Goal: Information Seeking & Learning: Learn about a topic

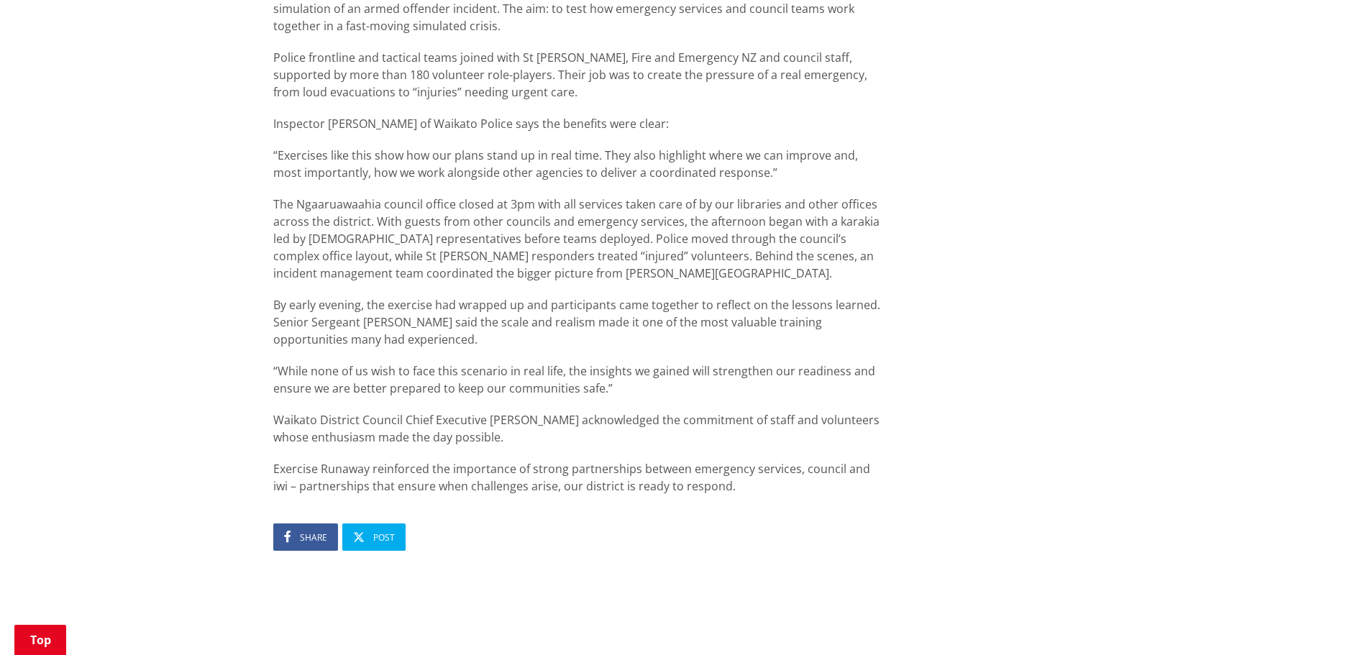
scroll to position [863, 0]
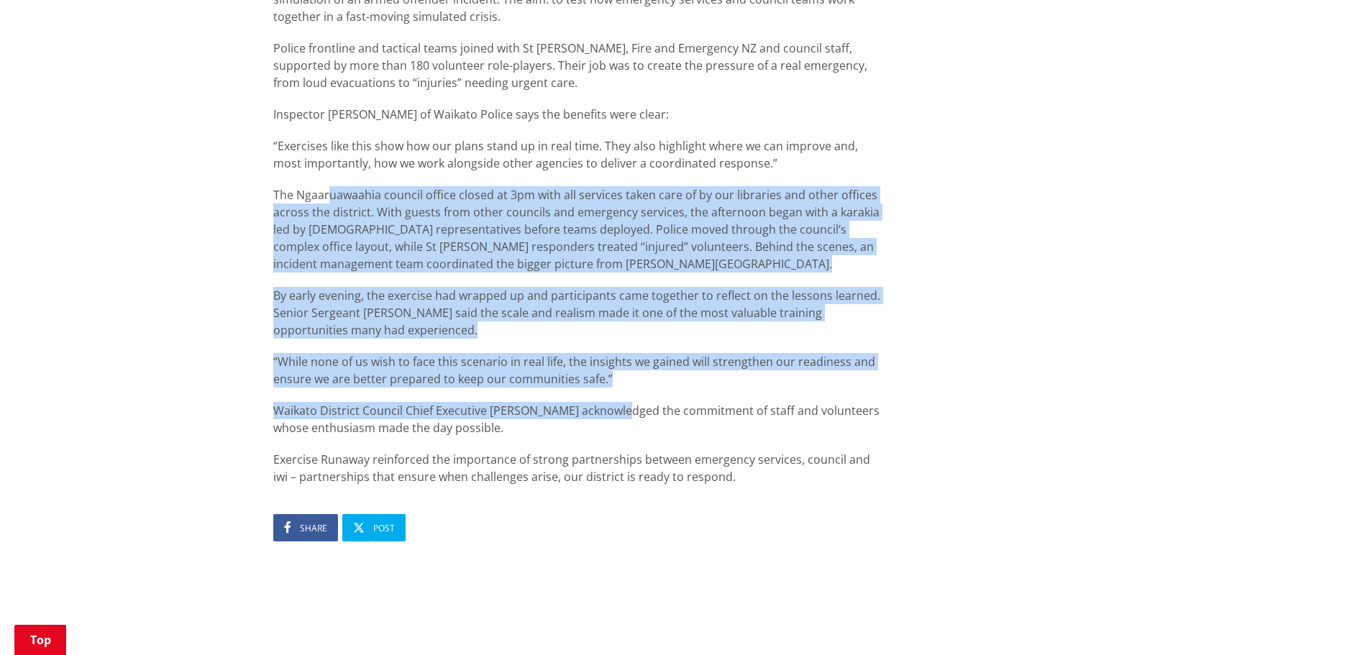
drag, startPoint x: 332, startPoint y: 196, endPoint x: 619, endPoint y: 393, distance: 347.8
click at [619, 393] on div "Ngaaruawaahia was the setting for a major training exercise [DATE][DATE], when …" at bounding box center [579, 204] width 613 height 561
click at [576, 418] on p "Waikato District Council Chief Executive [PERSON_NAME] acknowledged the commitm…" at bounding box center [579, 419] width 613 height 35
click at [467, 405] on p "Waikato District Council Chief Executive [PERSON_NAME] acknowledged the commitm…" at bounding box center [579, 419] width 613 height 35
drag, startPoint x: 344, startPoint y: 419, endPoint x: 319, endPoint y: 417, distance: 25.2
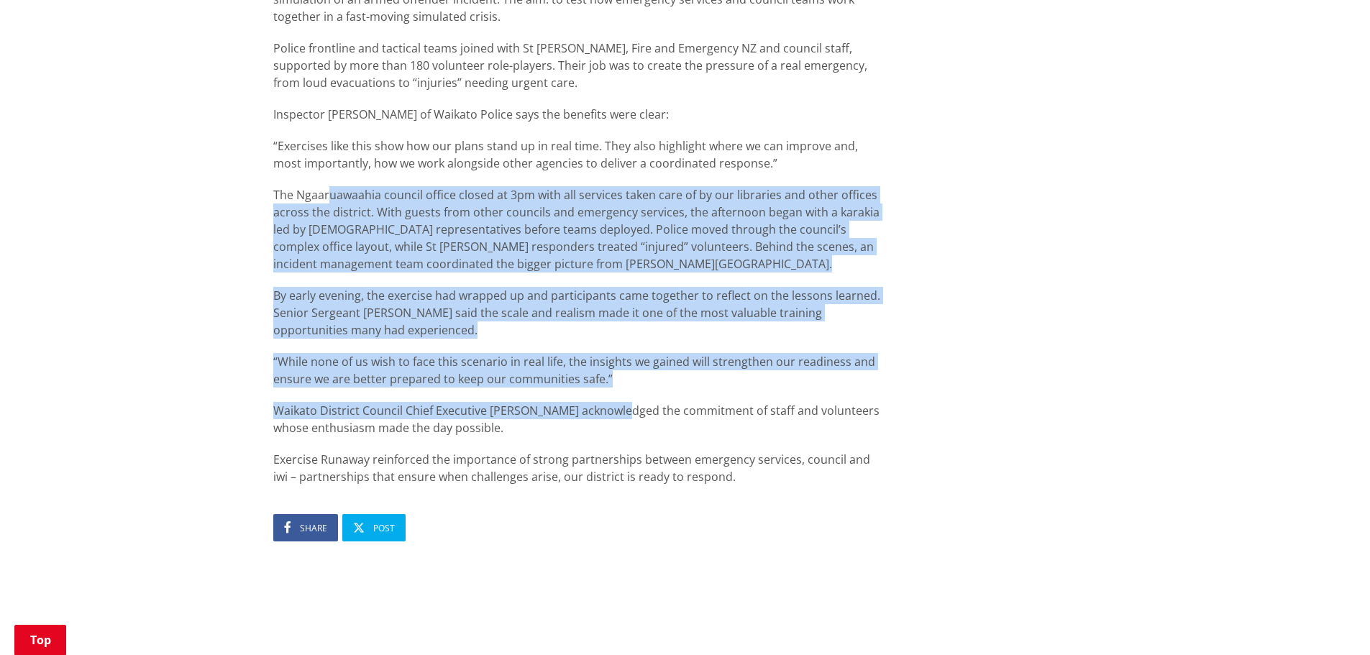
click at [345, 419] on p "Waikato District Council Chief Executive [PERSON_NAME] acknowledged the commitm…" at bounding box center [579, 419] width 613 height 35
click at [290, 413] on p "Waikato District Council Chief Executive [PERSON_NAME] acknowledged the commitm…" at bounding box center [579, 419] width 613 height 35
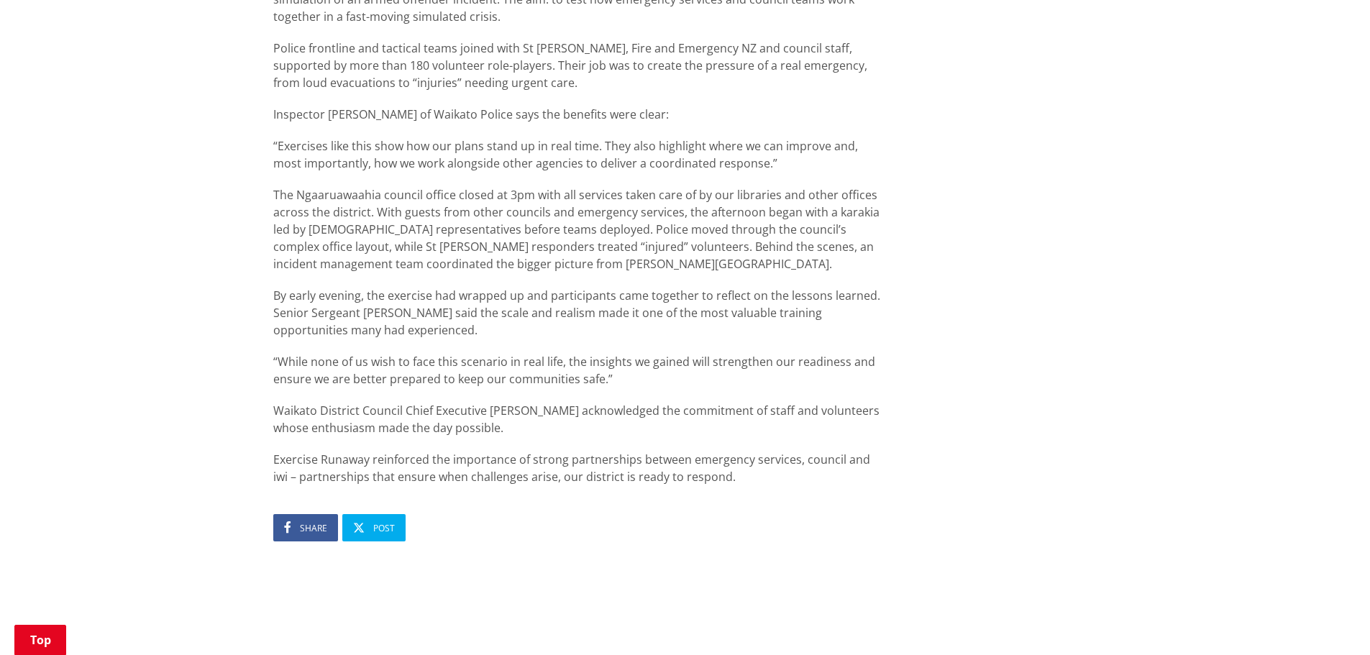
click at [291, 471] on p "Exercise Runaway reinforced the importance of strong partnerships between emerg…" at bounding box center [579, 468] width 613 height 35
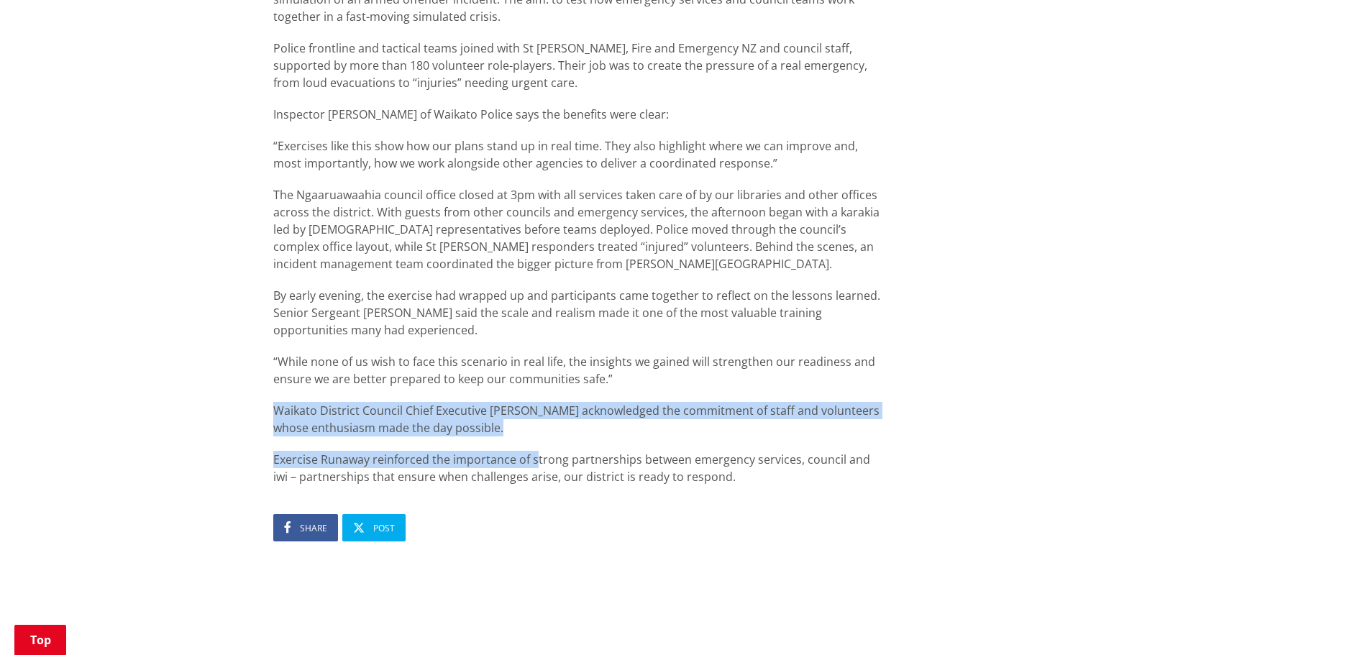
drag, startPoint x: 275, startPoint y: 405, endPoint x: 576, endPoint y: 462, distance: 306.0
click at [535, 463] on div "Exercise Runaway: Training Together to Keep Communities Safe [DATE] Share Post …" at bounding box center [580, 53] width 635 height 1421
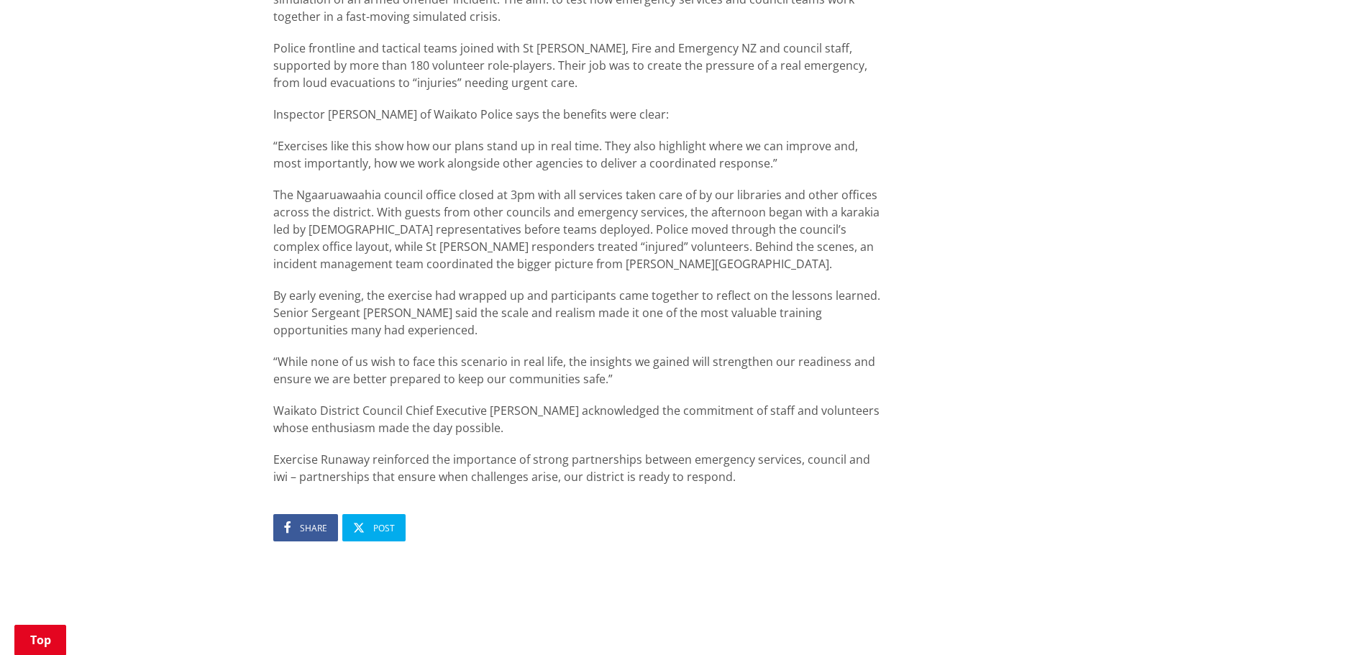
click at [701, 471] on p "Exercise Runaway reinforced the importance of strong partnerships between emerg…" at bounding box center [579, 468] width 613 height 35
click at [487, 418] on p "Waikato District Council Chief Executive [PERSON_NAME] acknowledged the commitm…" at bounding box center [579, 419] width 613 height 35
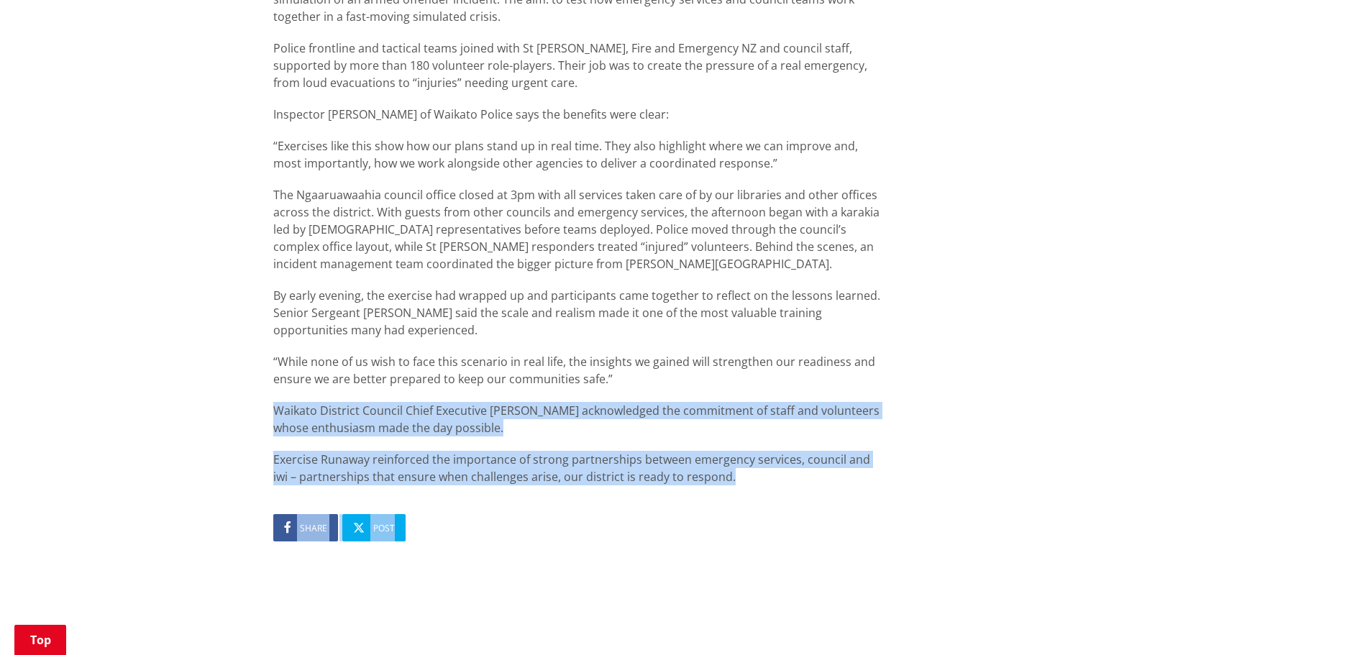
drag, startPoint x: 268, startPoint y: 409, endPoint x: 733, endPoint y: 488, distance: 472.1
click at [727, 491] on div "Exercise Runaway: Training Together to Keep Communities Safe [DATE] Share Post …" at bounding box center [580, 53] width 635 height 1421
click at [746, 477] on p "Exercise Runaway reinforced the importance of strong partnerships between emerg…" at bounding box center [579, 468] width 613 height 35
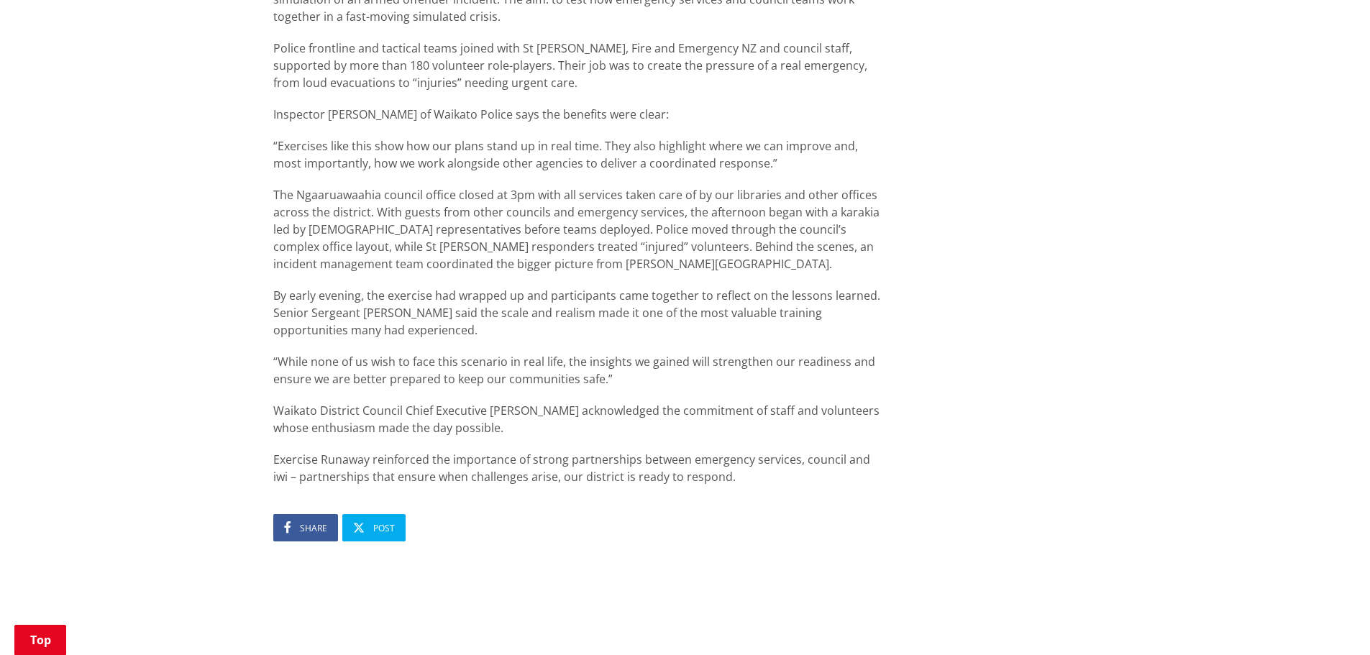
scroll to position [791, 0]
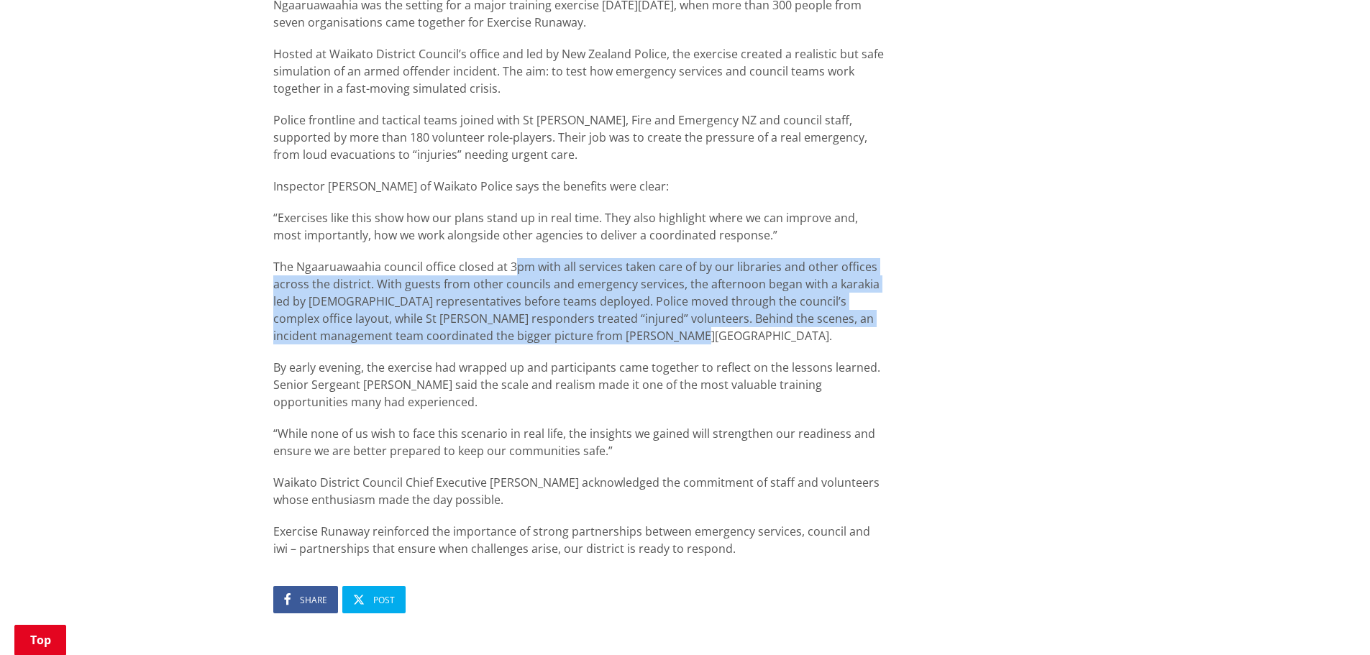
drag, startPoint x: 516, startPoint y: 270, endPoint x: 647, endPoint y: 328, distance: 144.0
click at [647, 328] on p "The Ngaaruawaahia council office closed at 3pm with all services taken care of …" at bounding box center [579, 301] width 613 height 86
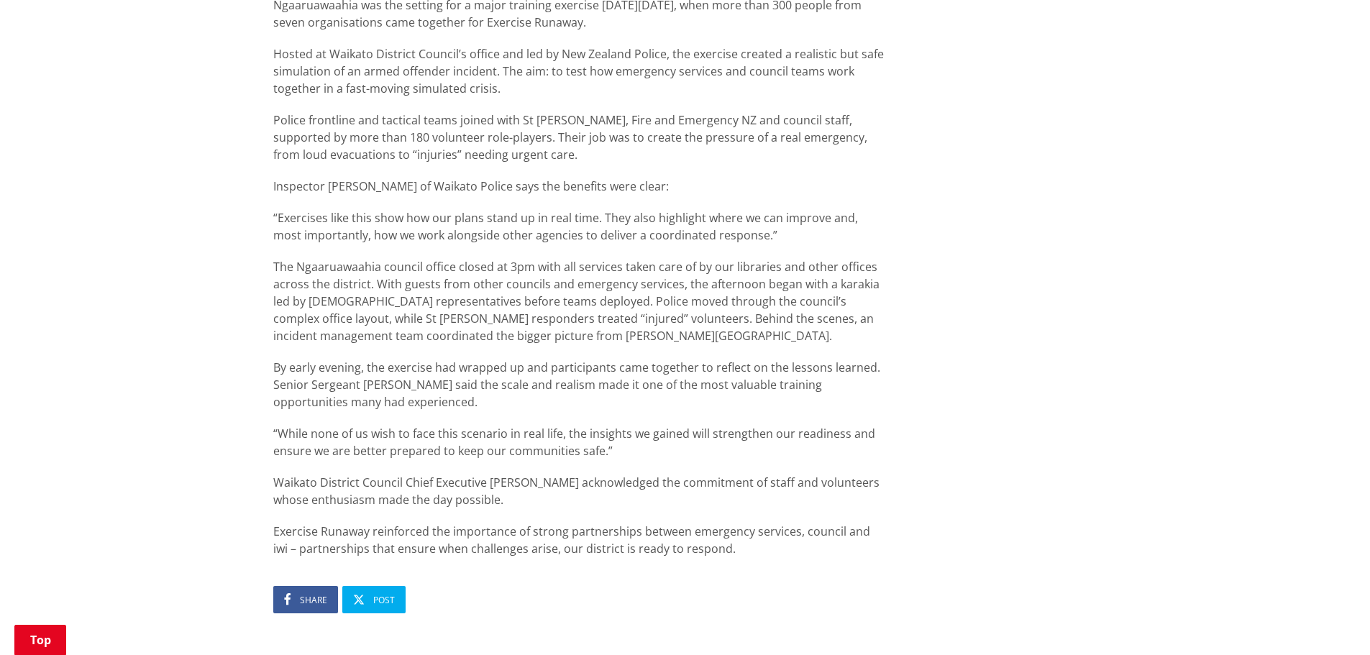
click at [339, 118] on p "Police frontline and tactical teams joined with St [PERSON_NAME], Fire and Emer…" at bounding box center [579, 138] width 613 height 52
drag, startPoint x: 285, startPoint y: 115, endPoint x: 665, endPoint y: 194, distance: 387.8
click at [665, 194] on div "Ngaaruawaahia was the setting for a major training exercise [DATE][DATE], when …" at bounding box center [579, 276] width 613 height 561
click at [617, 250] on div "Ngaaruawaahia was the setting for a major training exercise [DATE][DATE], when …" at bounding box center [579, 276] width 613 height 561
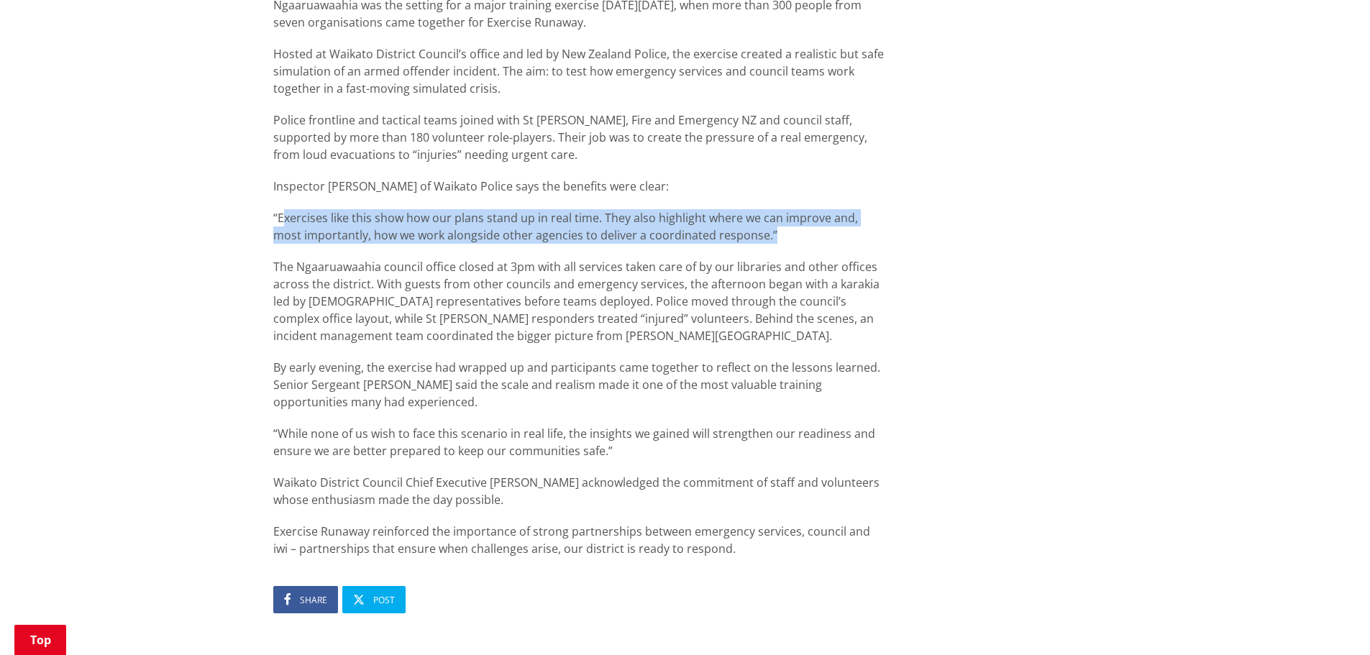
drag, startPoint x: 284, startPoint y: 217, endPoint x: 740, endPoint y: 229, distance: 455.5
click at [740, 229] on p "“Exercises like this show how our plans stand up in real time. They also highli…" at bounding box center [579, 226] width 613 height 35
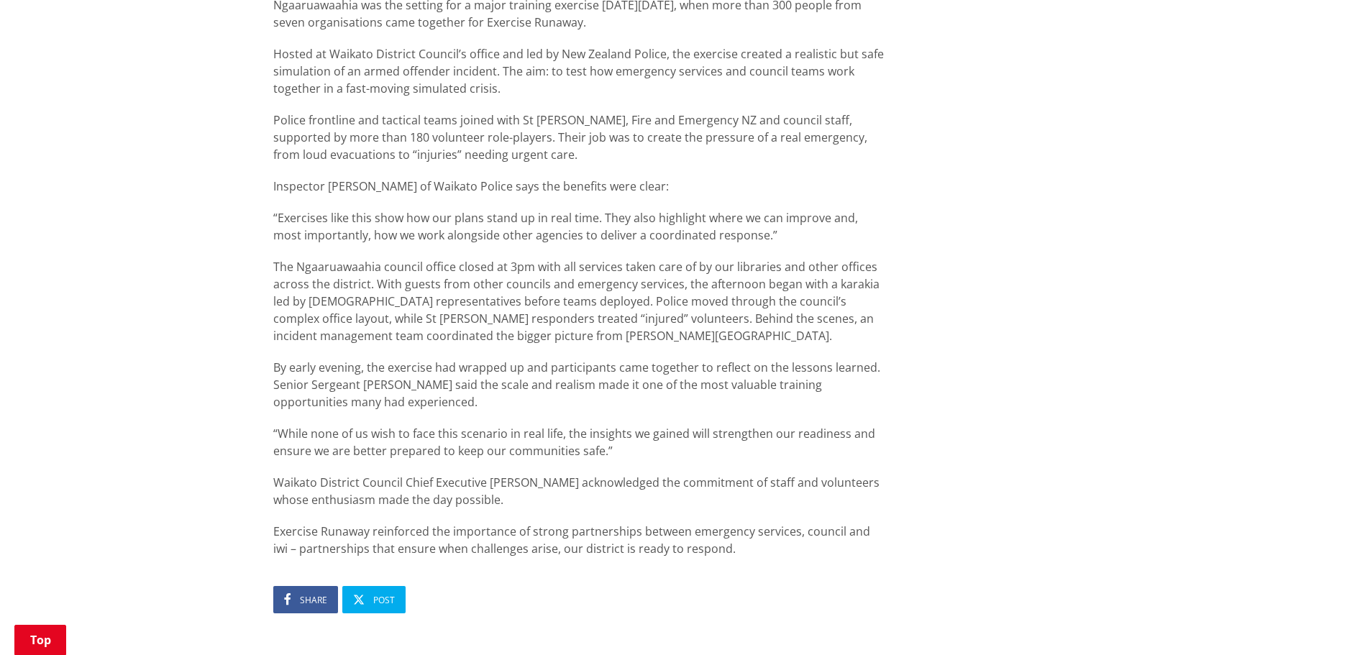
click at [752, 246] on div "Ngaaruawaahia was the setting for a major training exercise [DATE][DATE], when …" at bounding box center [579, 276] width 613 height 561
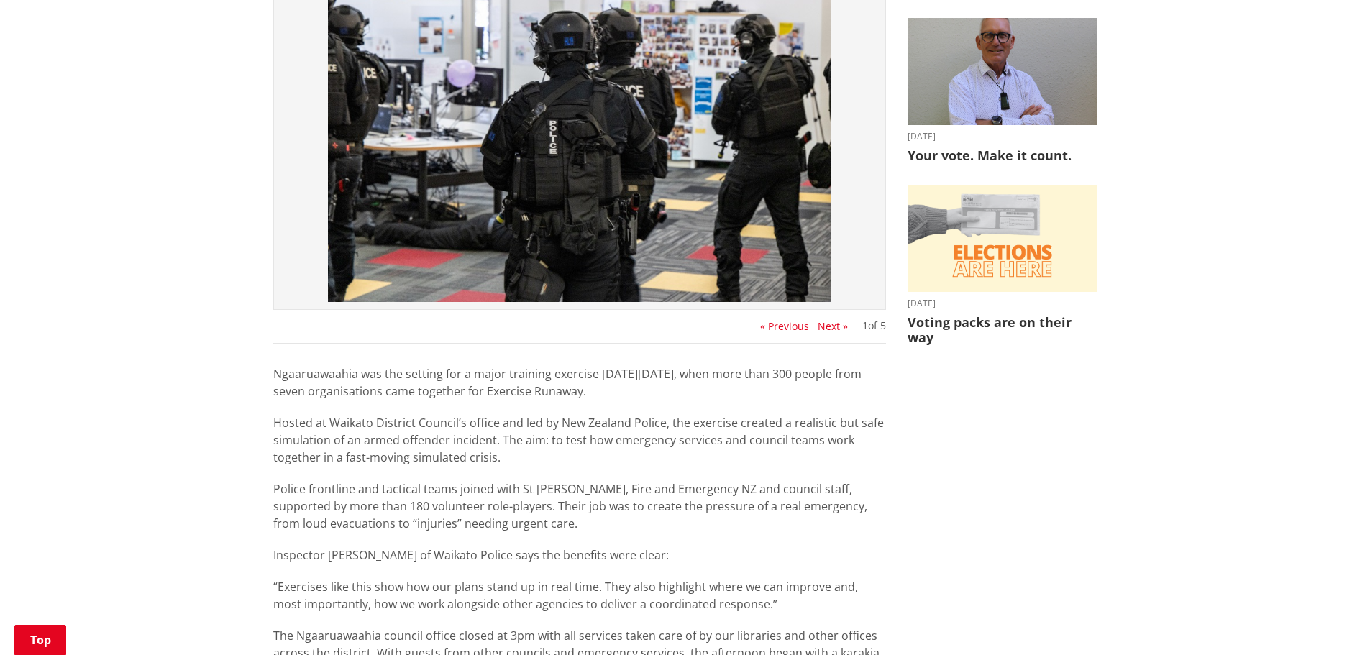
scroll to position [432, 0]
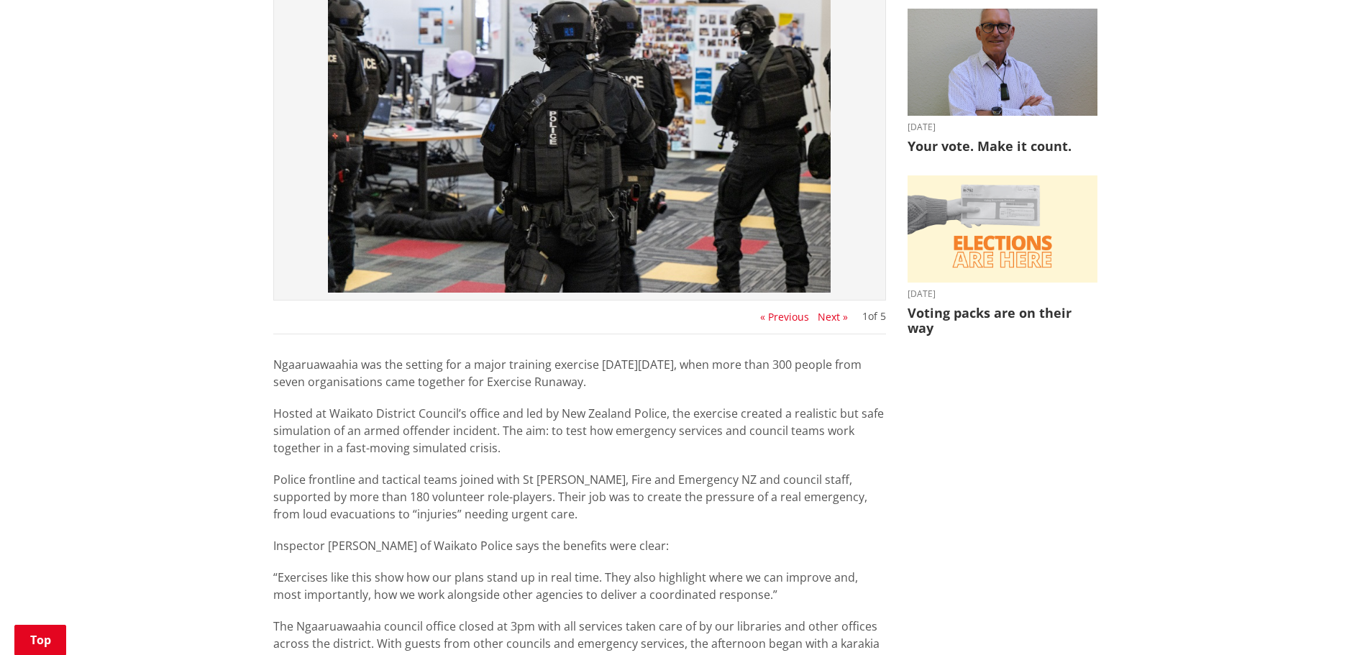
click at [819, 318] on button "Next »" at bounding box center [833, 317] width 30 height 12
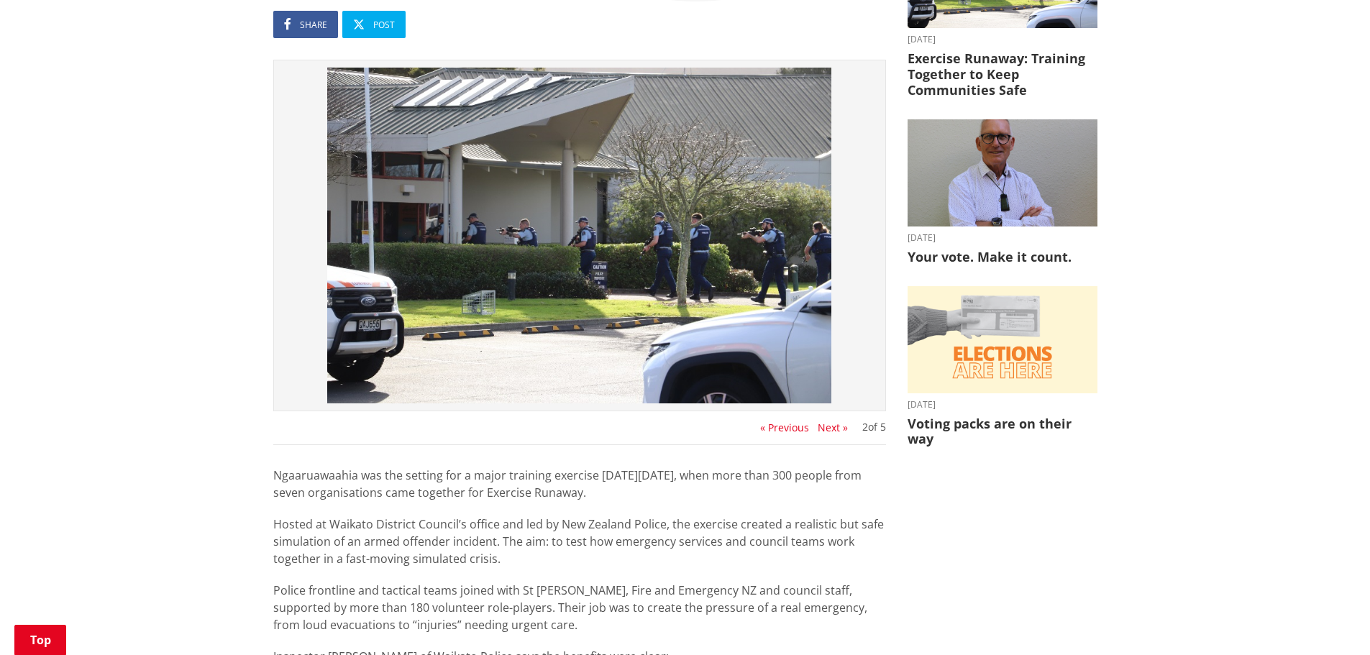
scroll to position [288, 0]
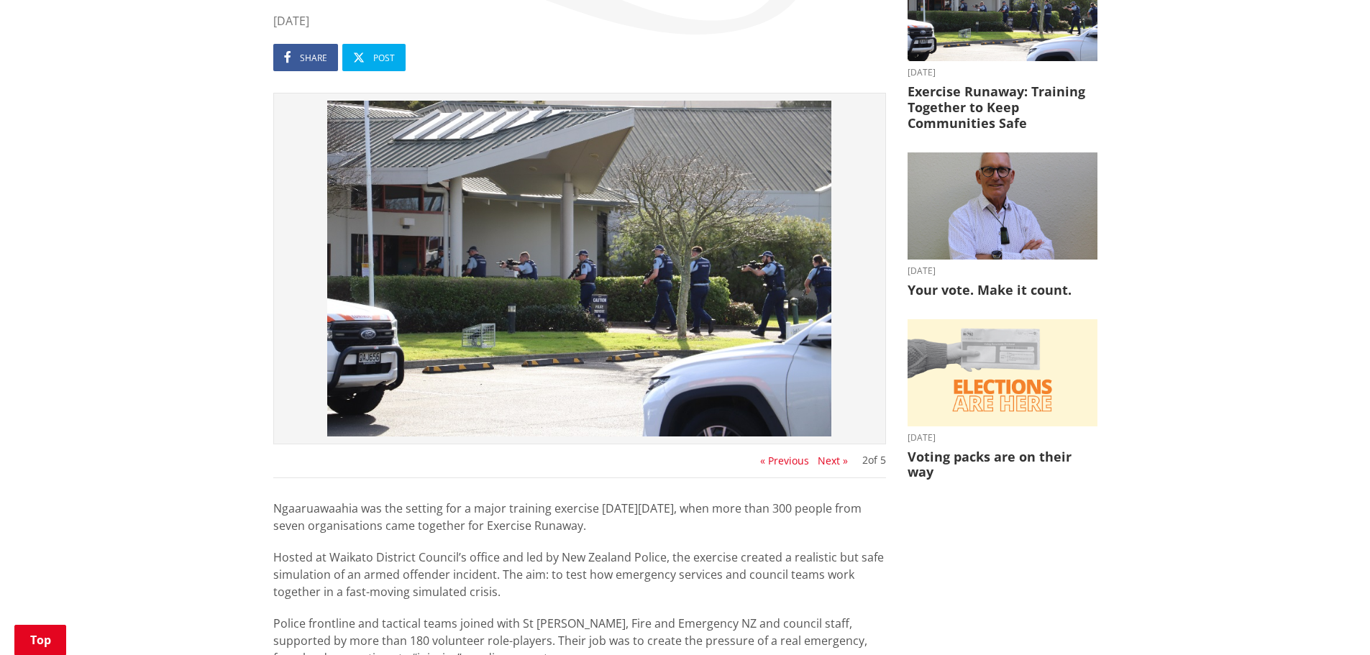
click at [828, 463] on button "Next »" at bounding box center [833, 461] width 30 height 12
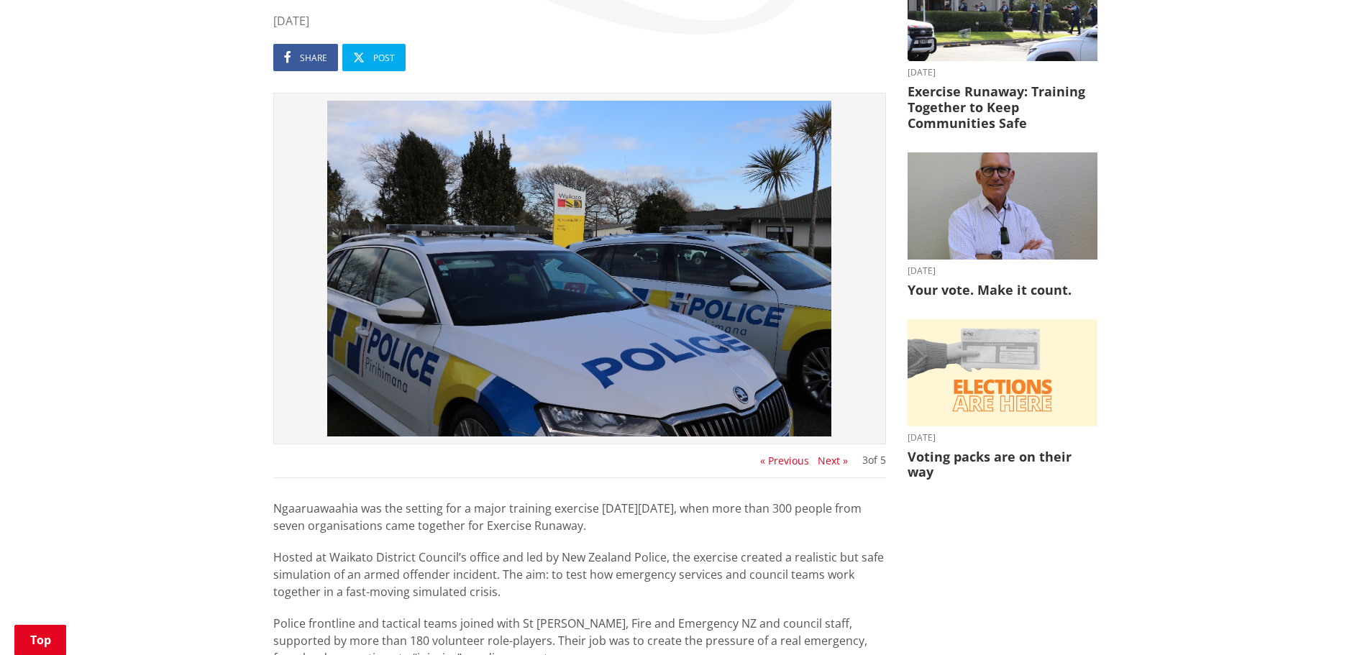
click at [828, 463] on button "Next »" at bounding box center [833, 461] width 30 height 12
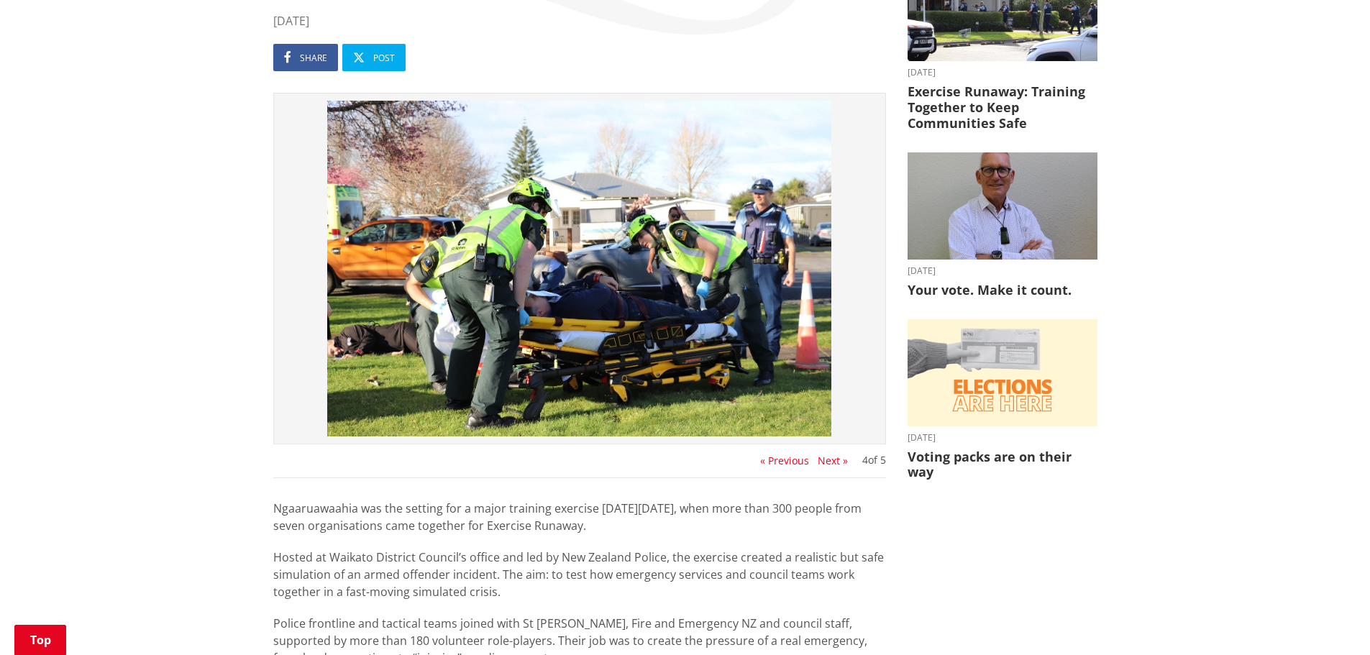
click at [834, 462] on button "Next »" at bounding box center [833, 461] width 30 height 12
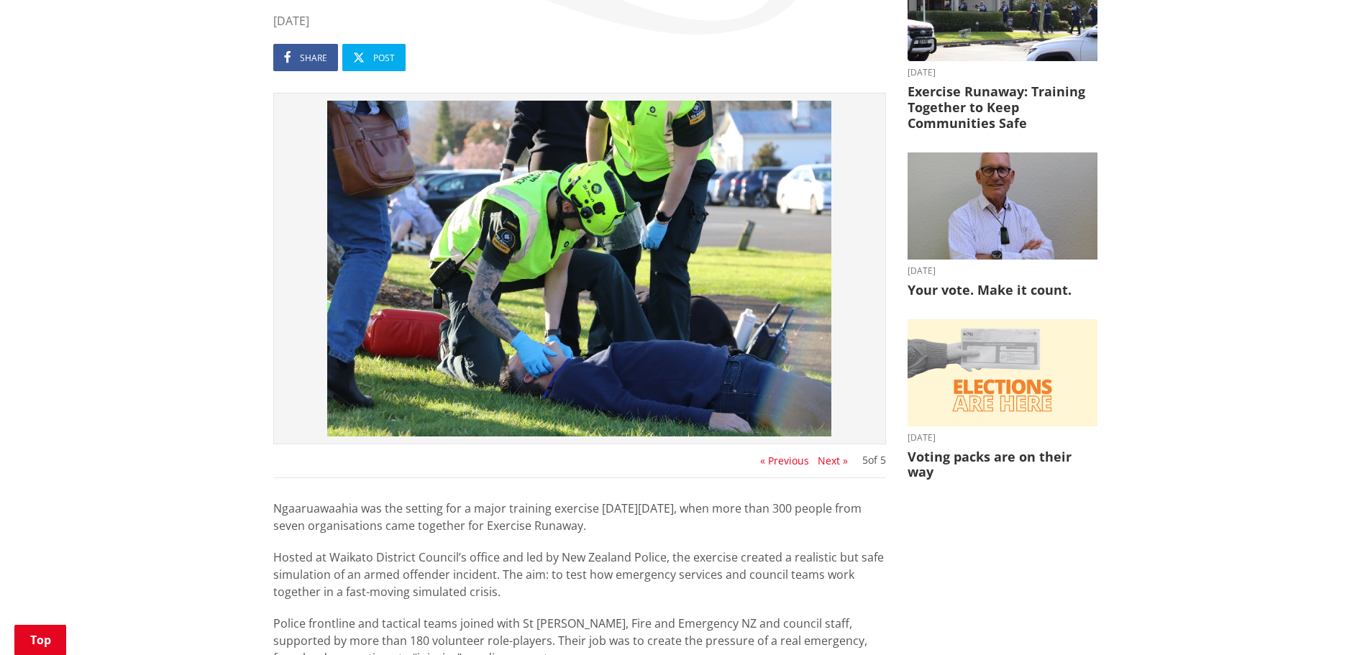
click at [834, 460] on button "Next »" at bounding box center [833, 461] width 30 height 12
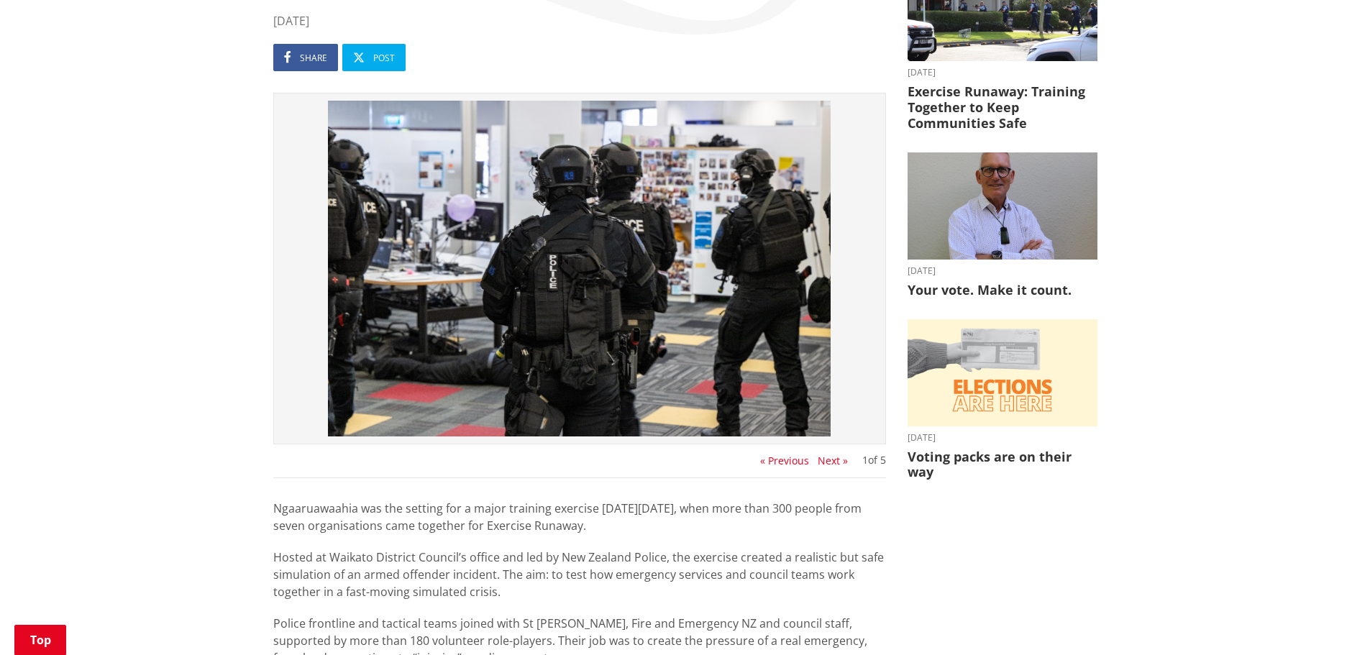
click at [827, 458] on button "Next »" at bounding box center [833, 461] width 30 height 12
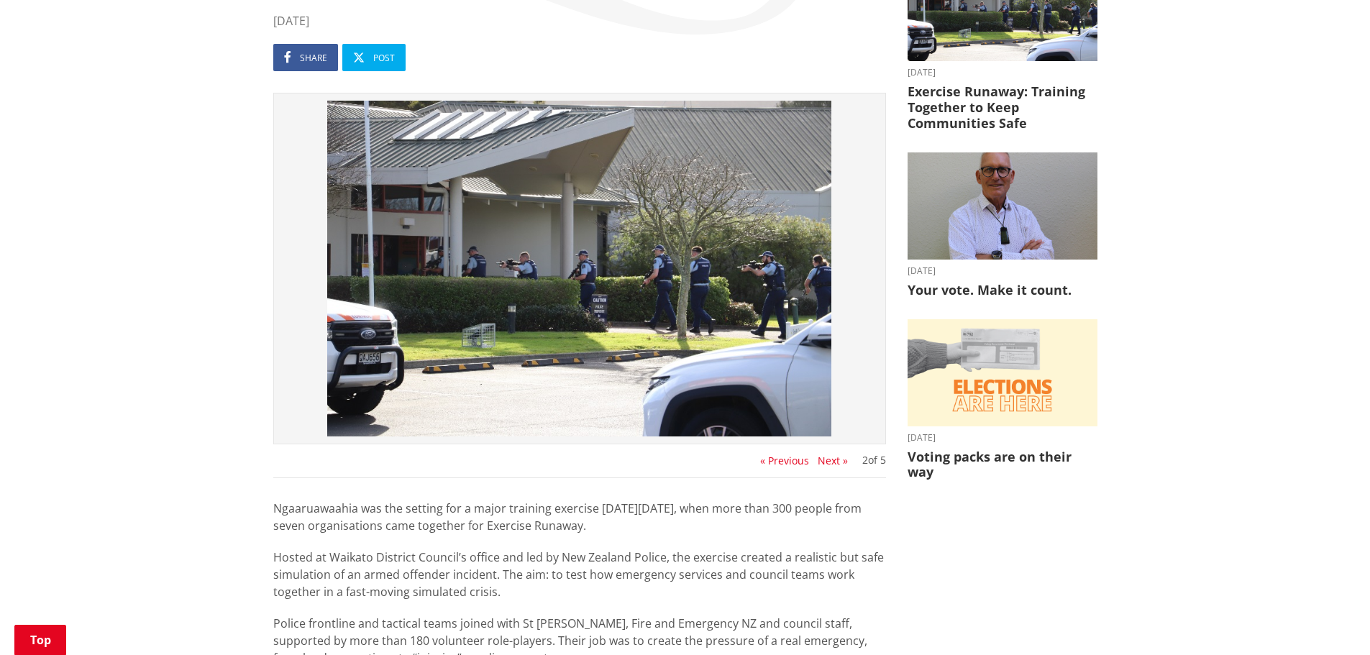
click at [827, 458] on button "Next »" at bounding box center [833, 461] width 30 height 12
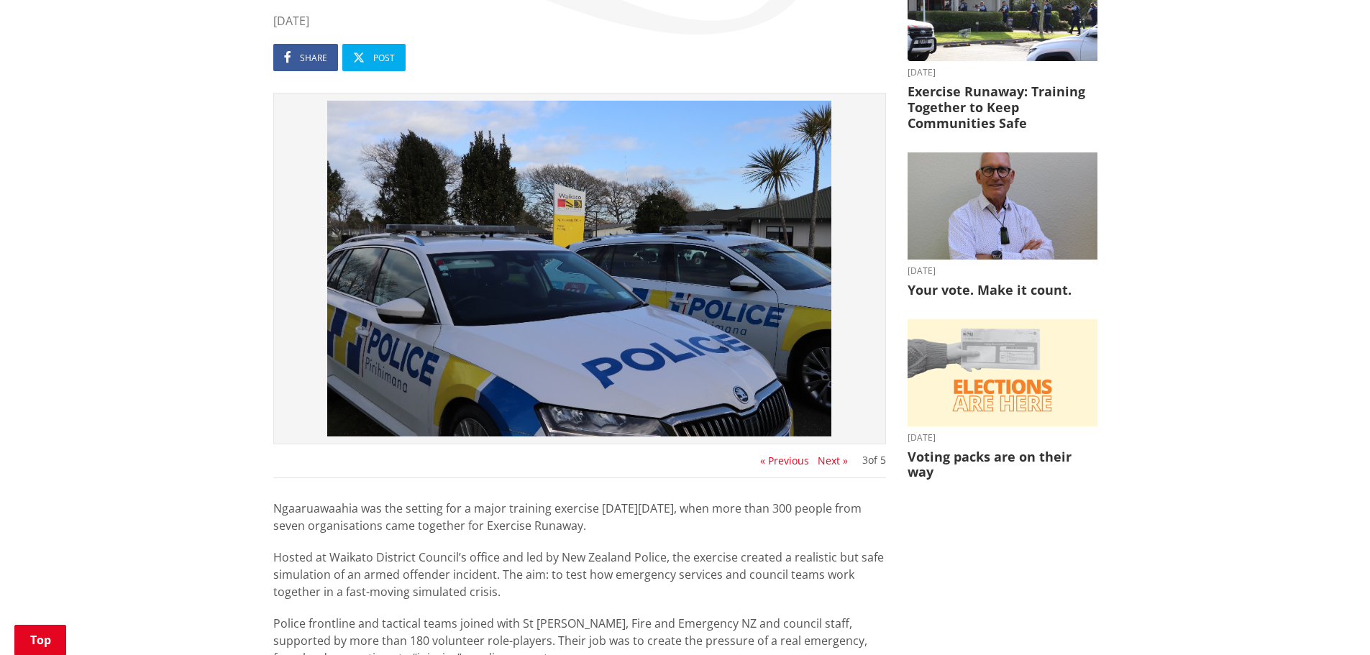
click at [827, 458] on button "Next »" at bounding box center [833, 461] width 30 height 12
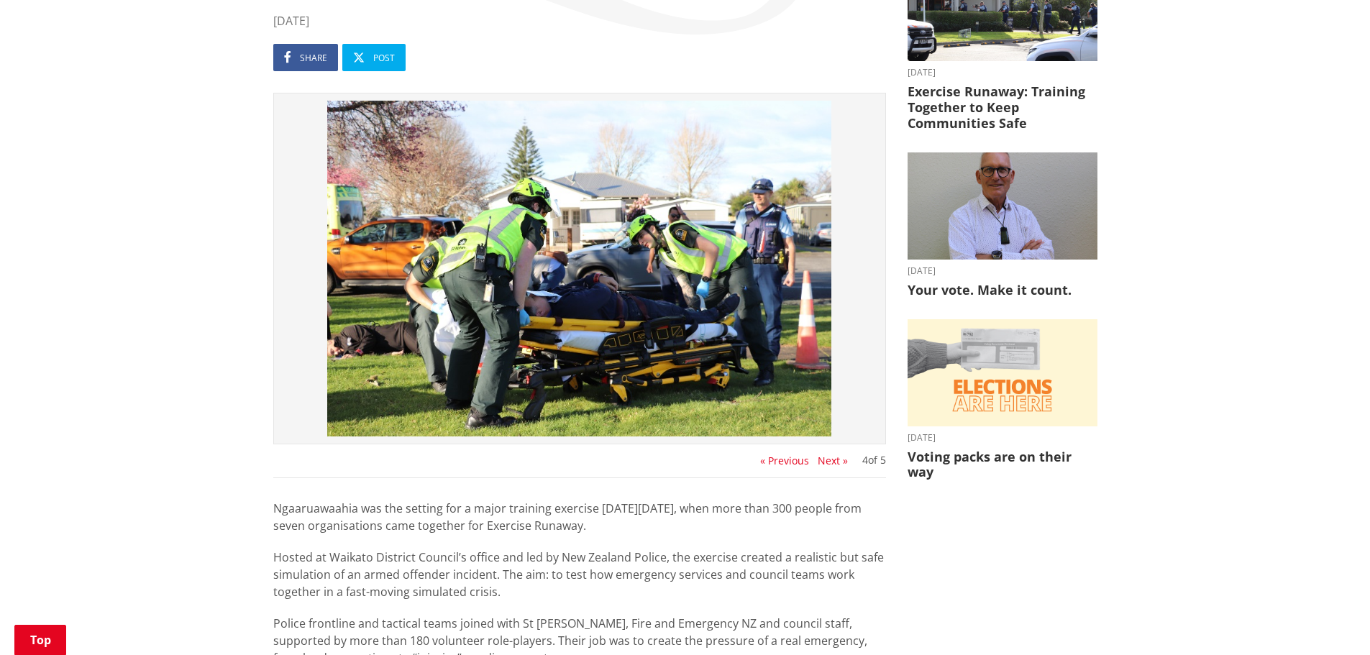
click at [827, 458] on button "Next »" at bounding box center [833, 461] width 30 height 12
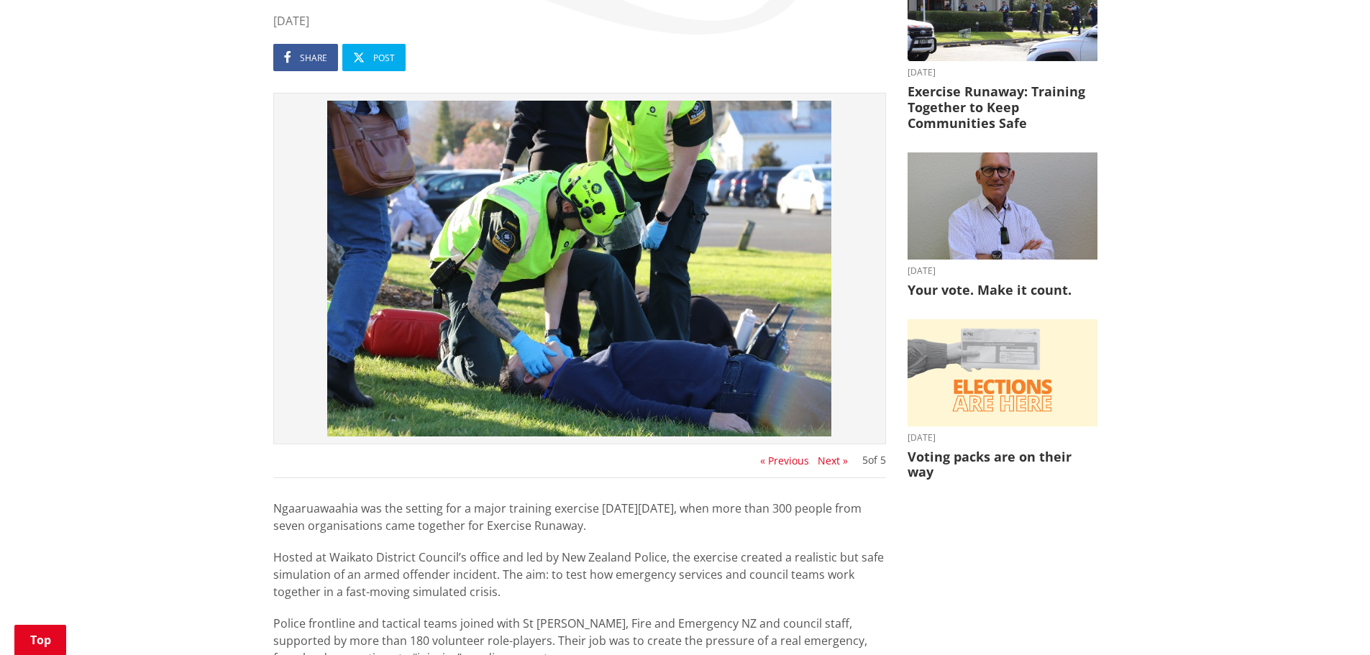
click at [827, 458] on button "Next »" at bounding box center [833, 461] width 30 height 12
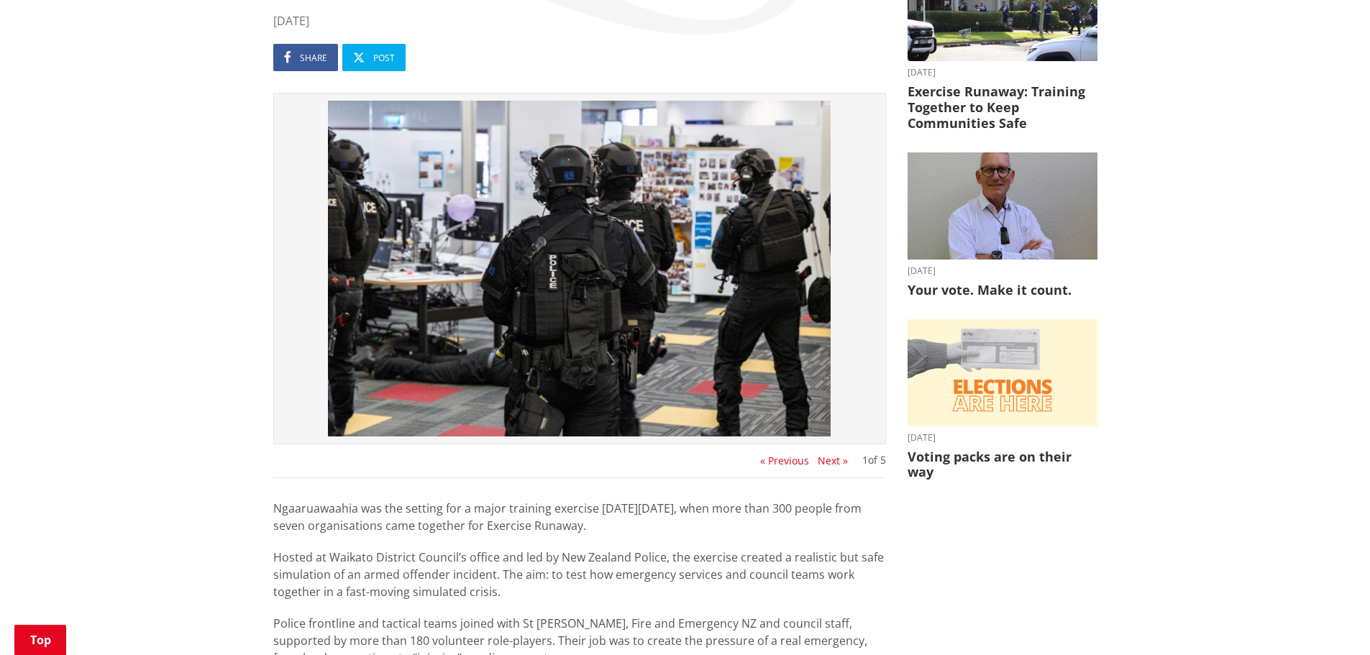
click at [786, 455] on button "« Previous" at bounding box center [784, 461] width 49 height 12
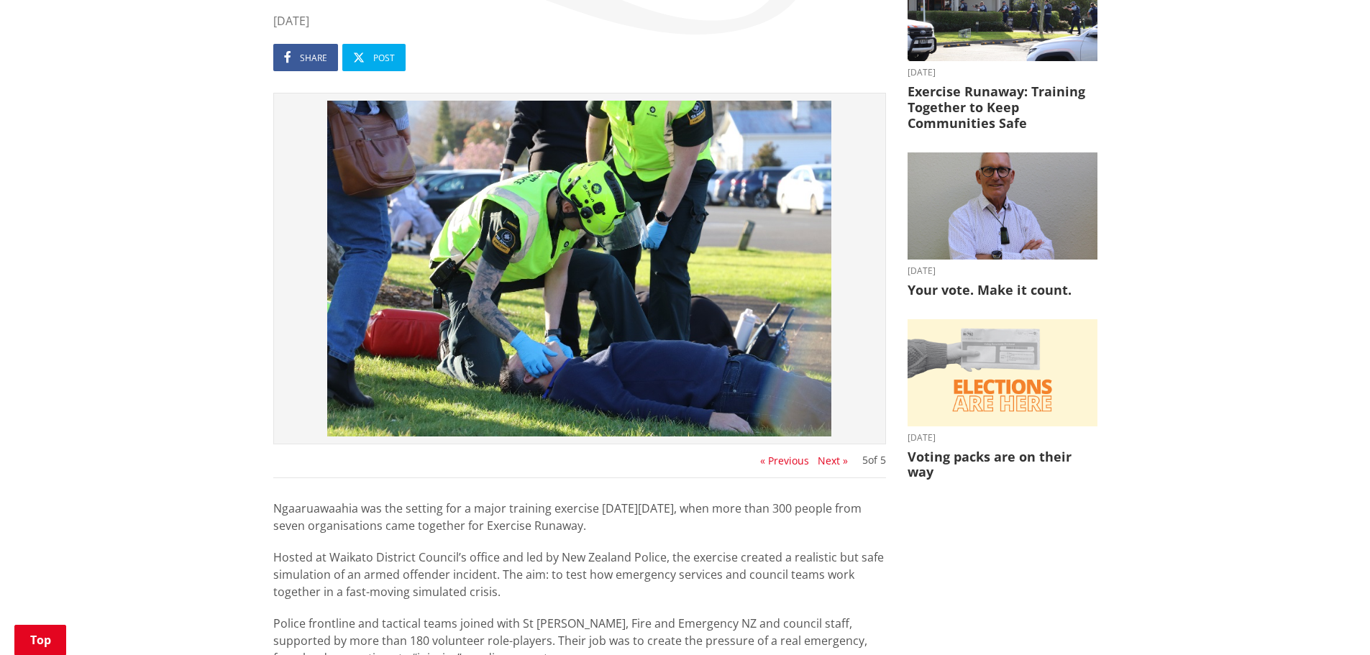
click at [827, 459] on button "Next »" at bounding box center [833, 461] width 30 height 12
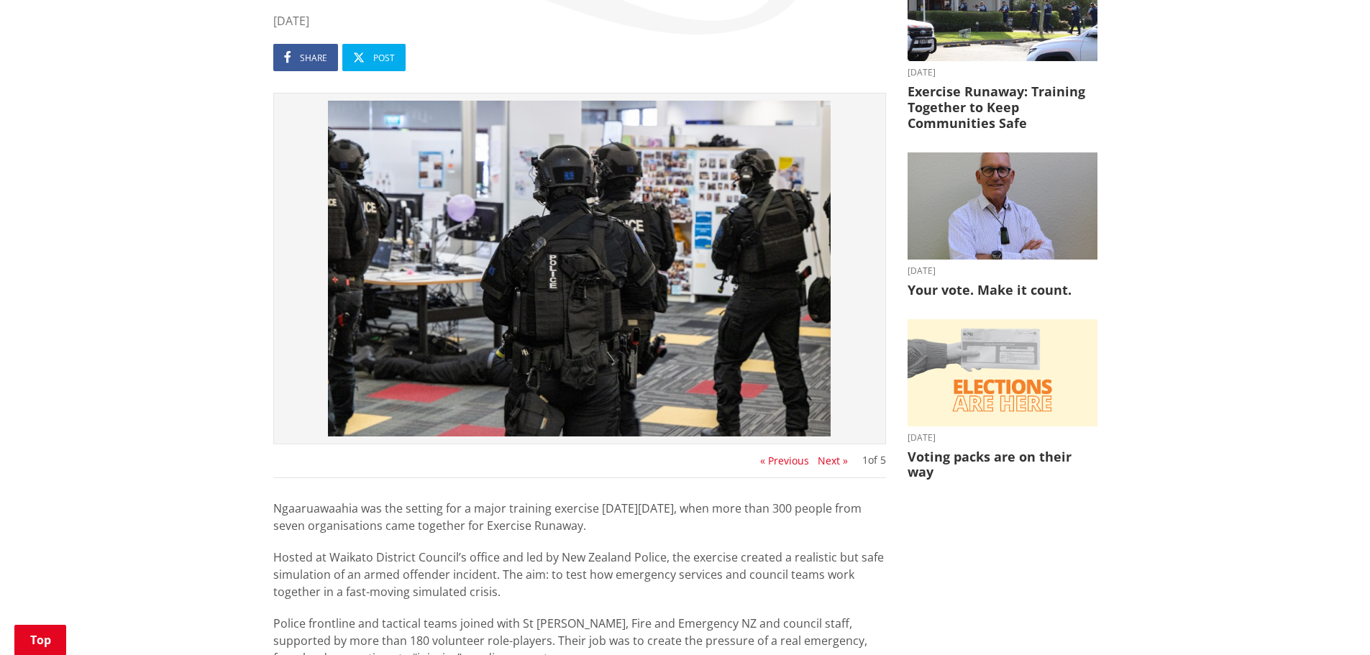
click at [827, 459] on button "Next »" at bounding box center [833, 461] width 30 height 12
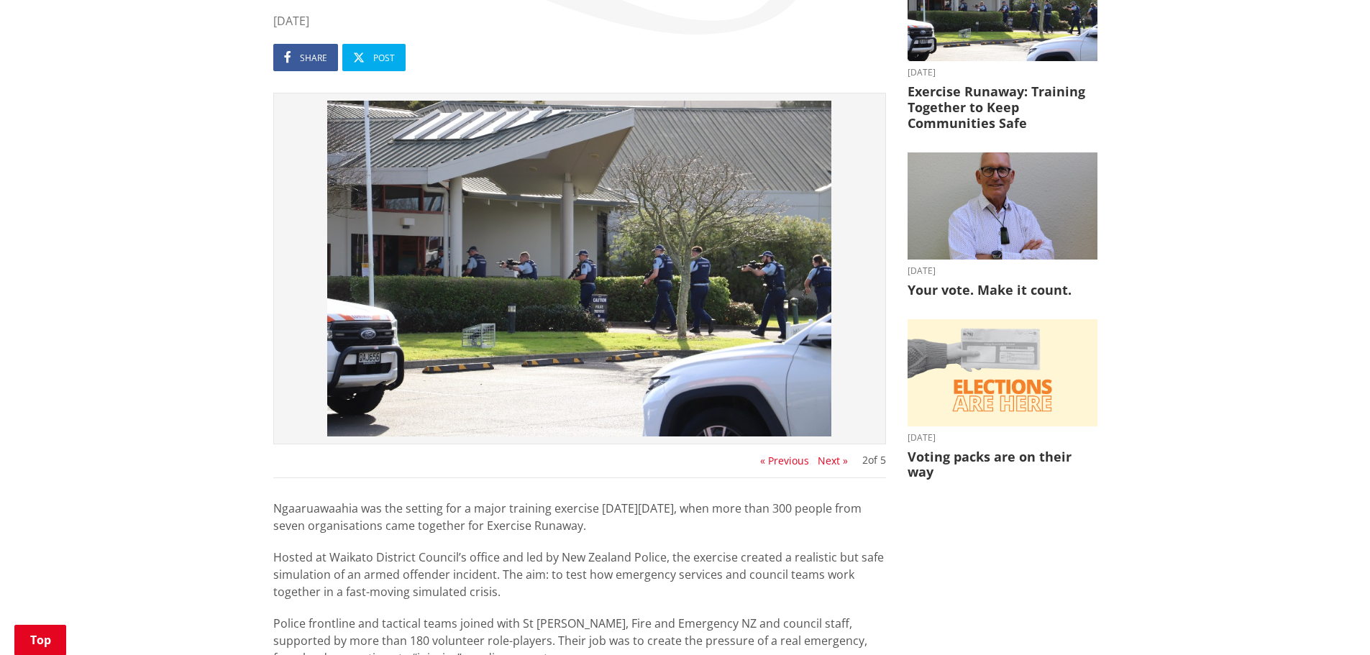
click at [783, 461] on button "« Previous" at bounding box center [784, 461] width 49 height 12
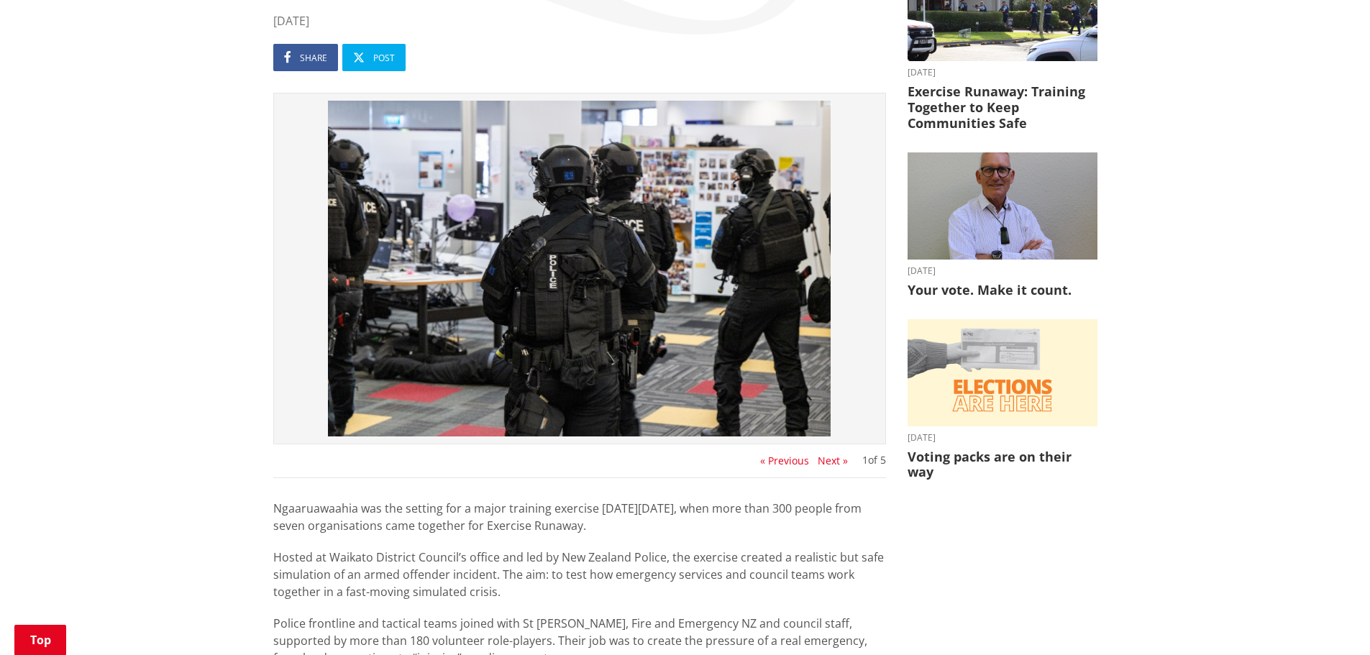
click at [828, 460] on button "Next »" at bounding box center [833, 461] width 30 height 12
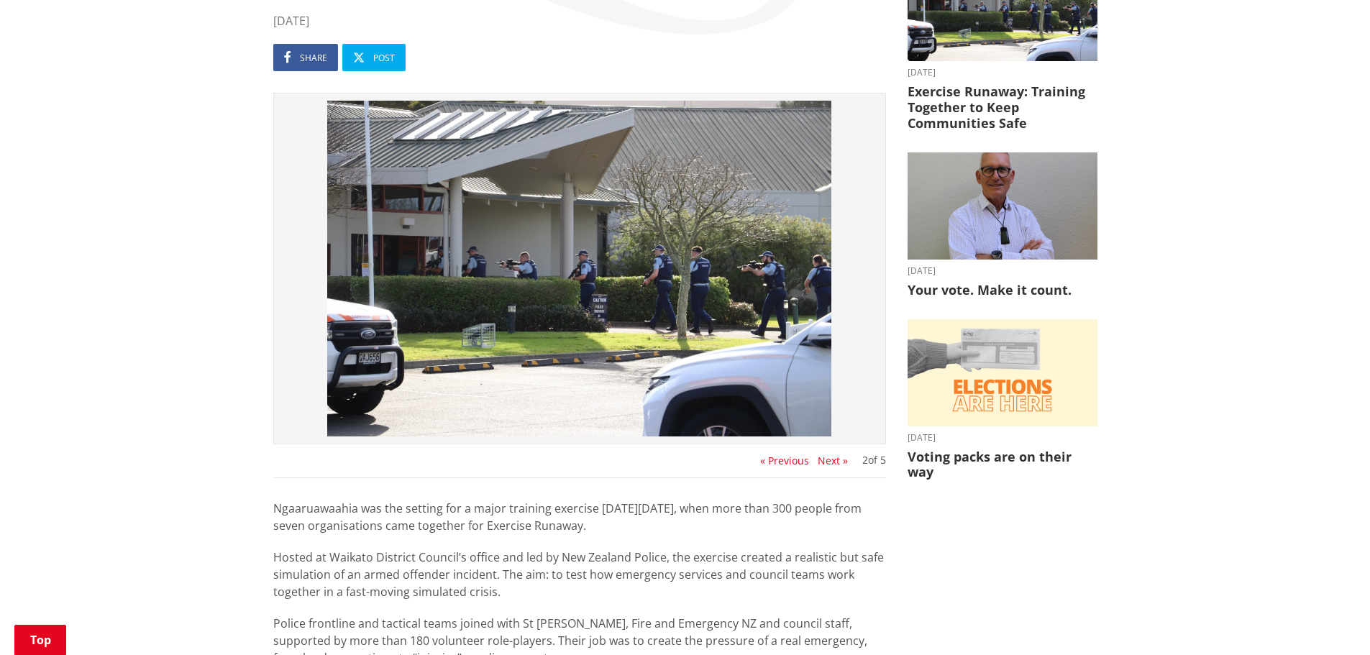
click at [828, 460] on button "Next »" at bounding box center [833, 461] width 30 height 12
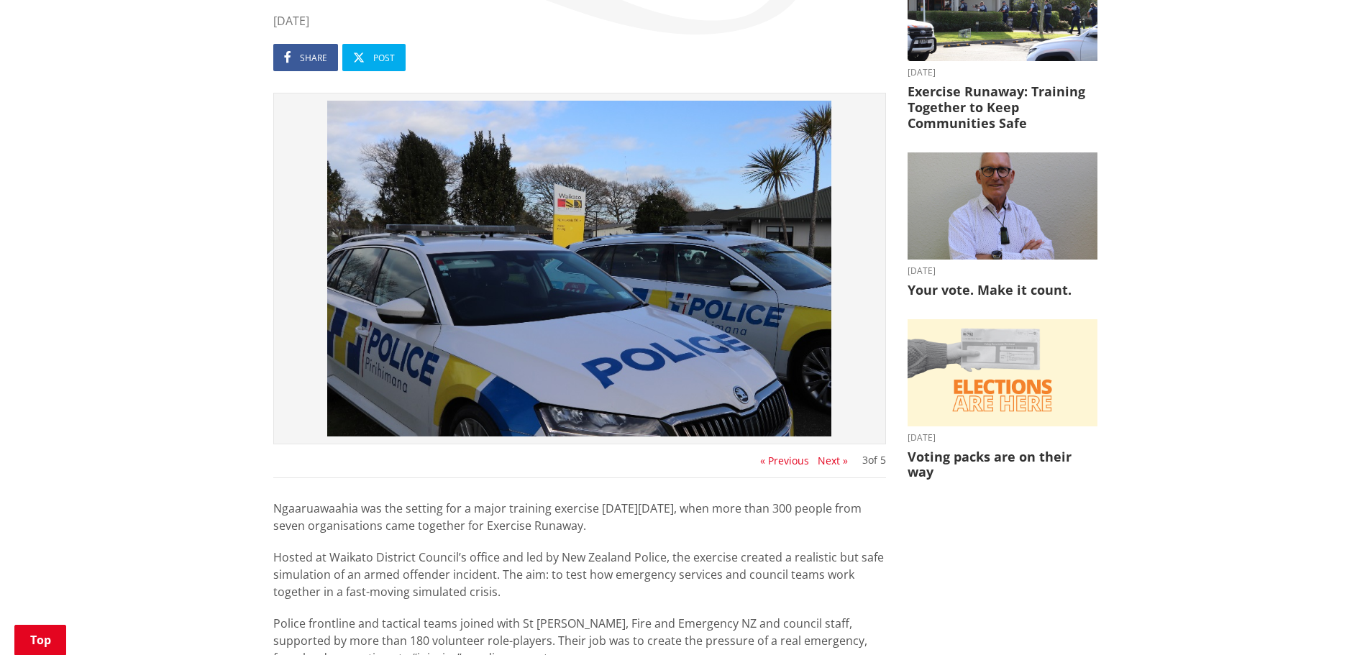
click at [828, 460] on button "Next »" at bounding box center [833, 461] width 30 height 12
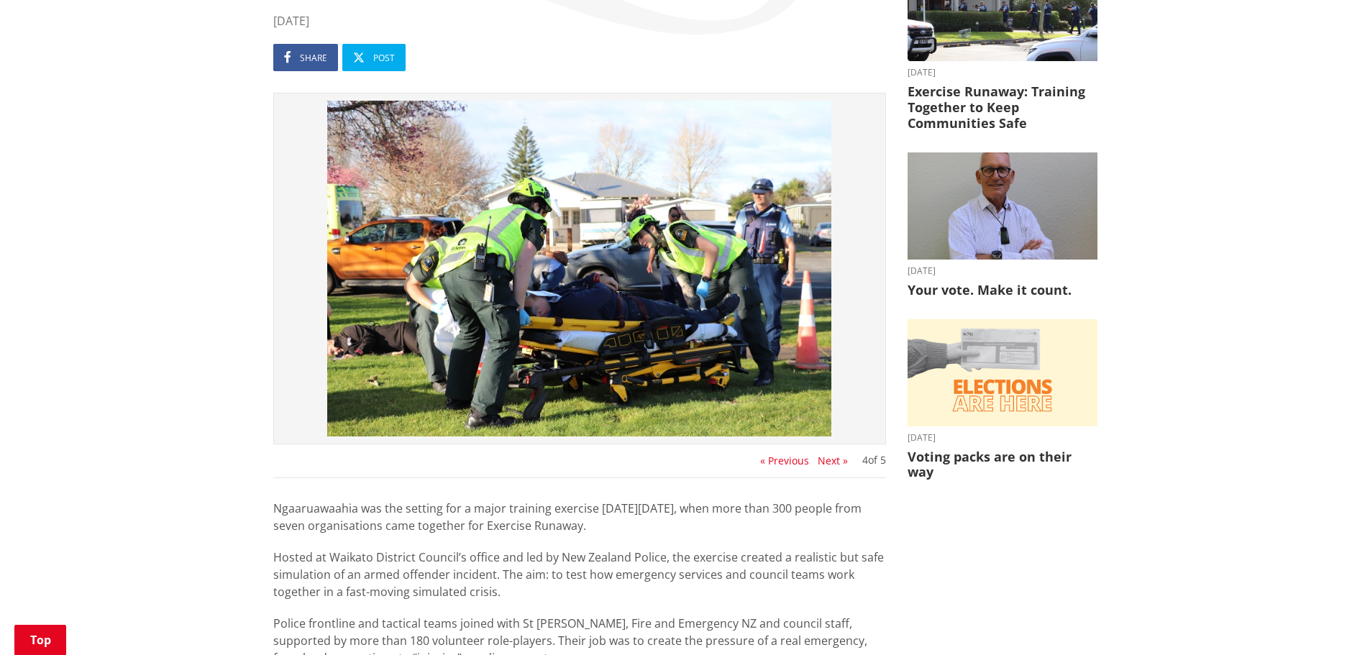
click at [828, 460] on button "Next »" at bounding box center [833, 461] width 30 height 12
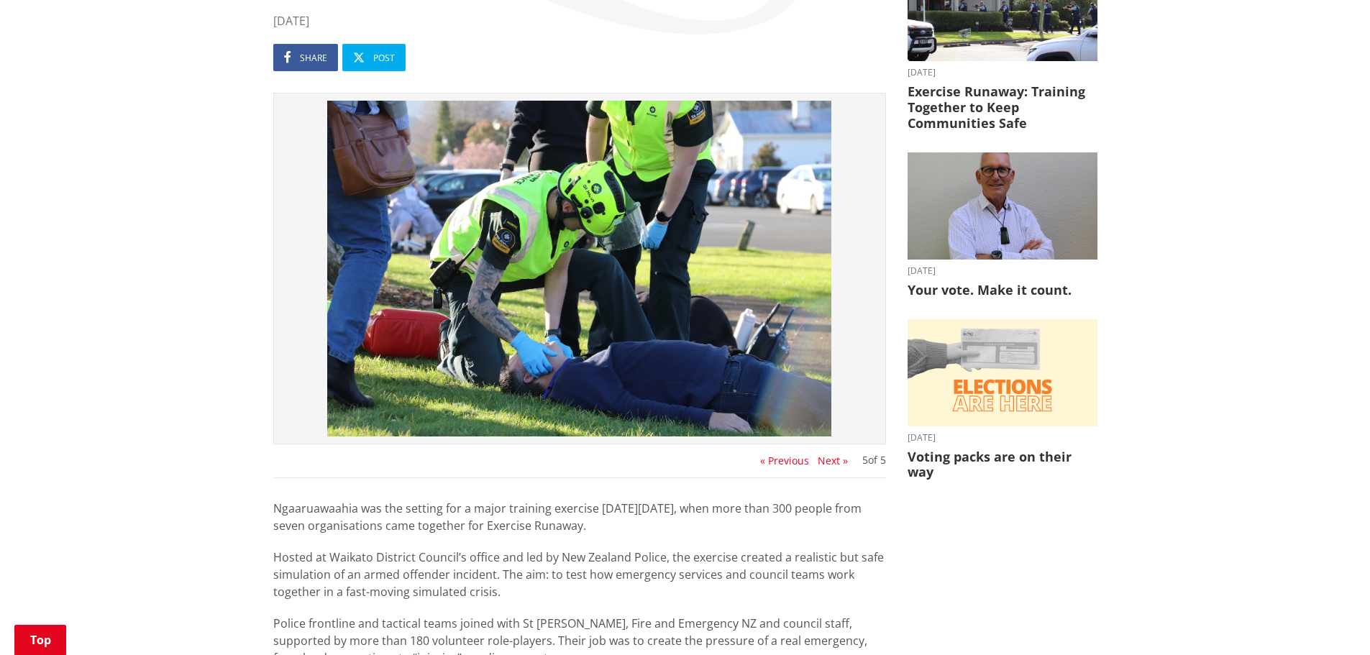
click at [828, 460] on button "Next »" at bounding box center [833, 461] width 30 height 12
